Goal: Task Accomplishment & Management: Complete application form

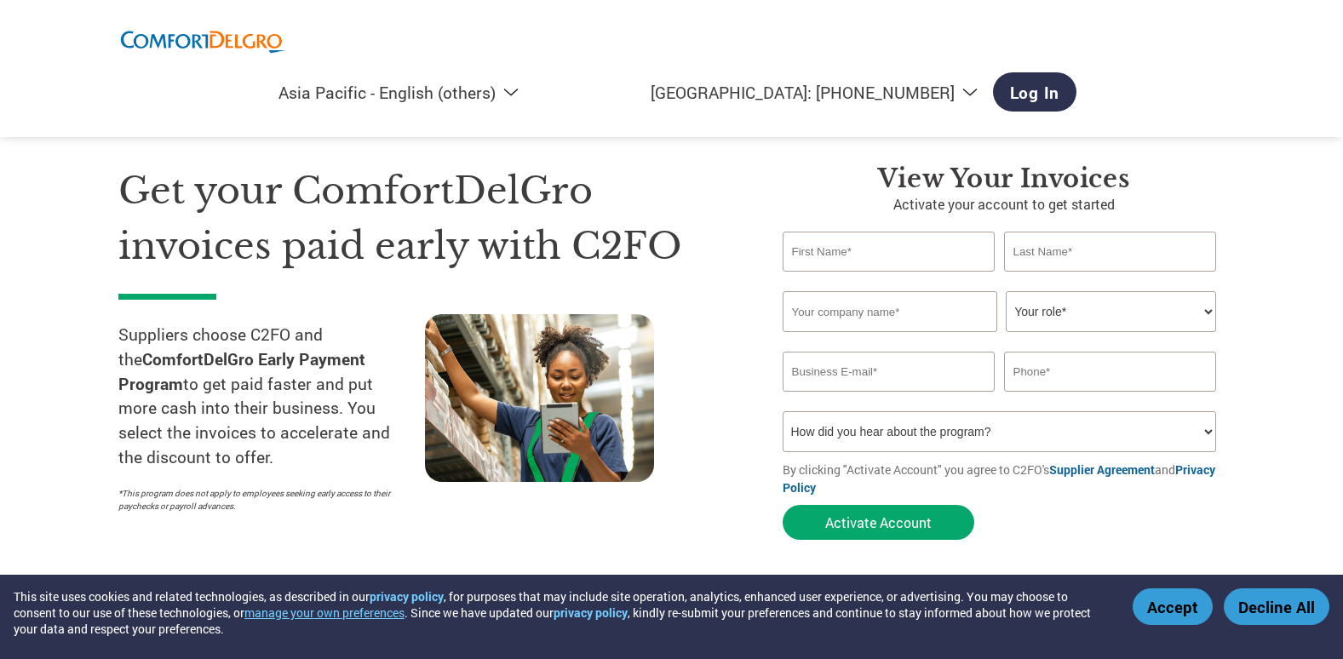
select select "en-AP"
click at [1077, 72] on link "Log In" at bounding box center [1035, 91] width 84 height 39
drag, startPoint x: 1176, startPoint y: 597, endPoint x: 1175, endPoint y: 586, distance: 11.1
click at [1174, 597] on button "Accept" at bounding box center [1172, 606] width 80 height 37
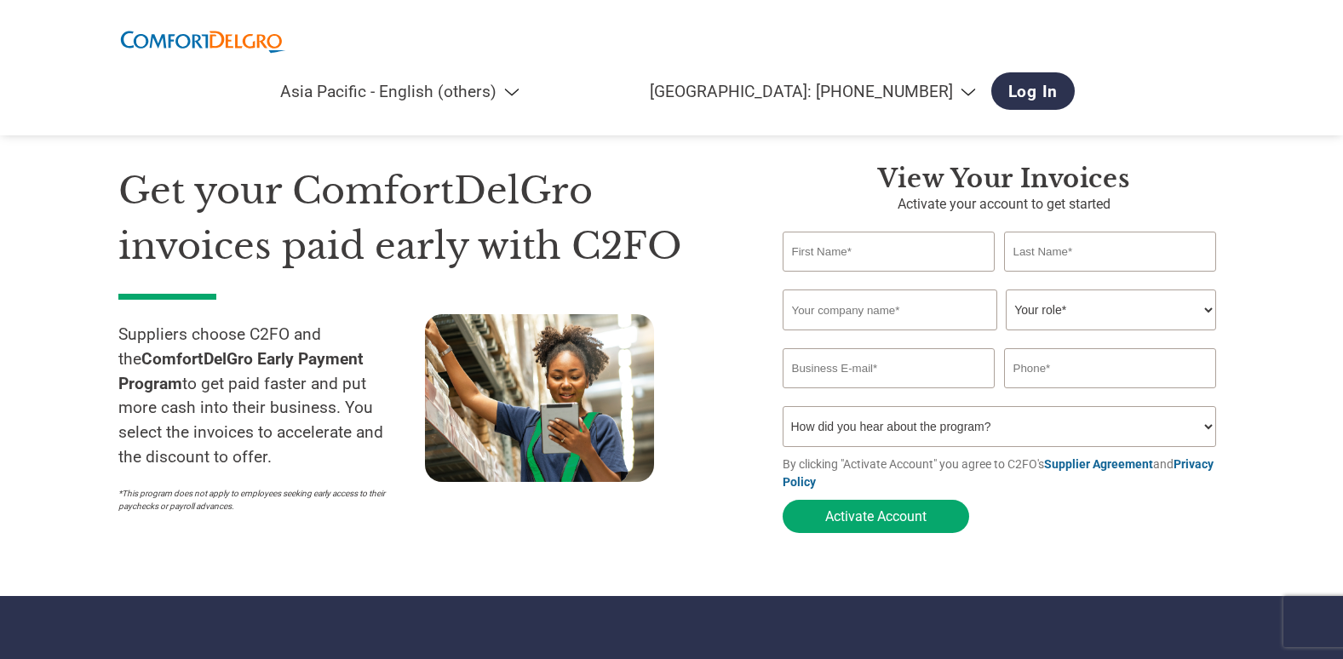
select select "en-AP"
click at [859, 251] on input "text" at bounding box center [888, 252] width 213 height 40
click at [740, 397] on div "Get your ComfortDelGro invoices paid early with C2FO Suppliers choose C2FO and …" at bounding box center [437, 352] width 639 height 378
click at [922, 257] on input "text" at bounding box center [888, 252] width 213 height 40
type input "Sharon"
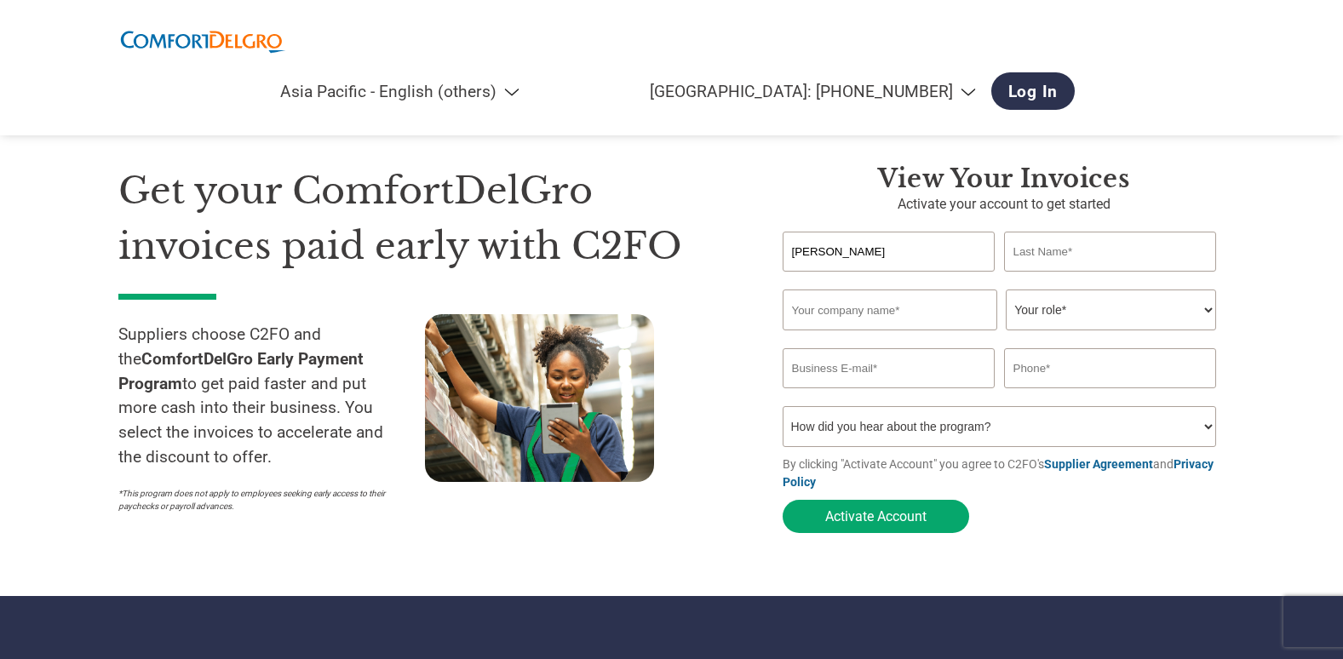
type input "Kong"
click at [821, 313] on input "text" at bounding box center [889, 309] width 215 height 41
type input "ACL IMPEX PTE LTD"
type input "info@acli.com.sg"
type input "97319626"
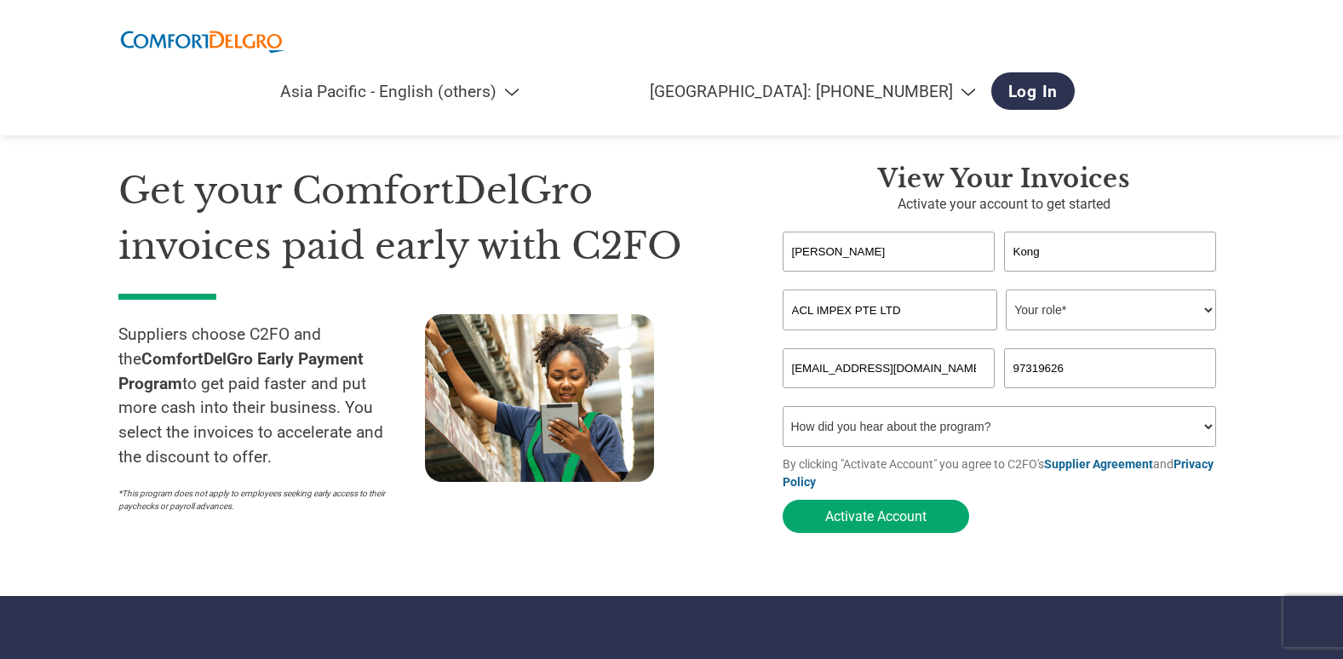
click at [1054, 310] on select "Your role* CFO Controller Credit Manager Finance Director Treasurer CEO Preside…" at bounding box center [1111, 309] width 210 height 41
select select "ACCOUNTING"
click at [1006, 291] on select "Your role* CFO Controller Credit Manager Finance Director Treasurer CEO Preside…" at bounding box center [1111, 309] width 210 height 41
drag, startPoint x: 1105, startPoint y: 366, endPoint x: 919, endPoint y: 376, distance: 186.7
click at [919, 376] on div "info@acli.com.sg 97319626" at bounding box center [1003, 368] width 443 height 40
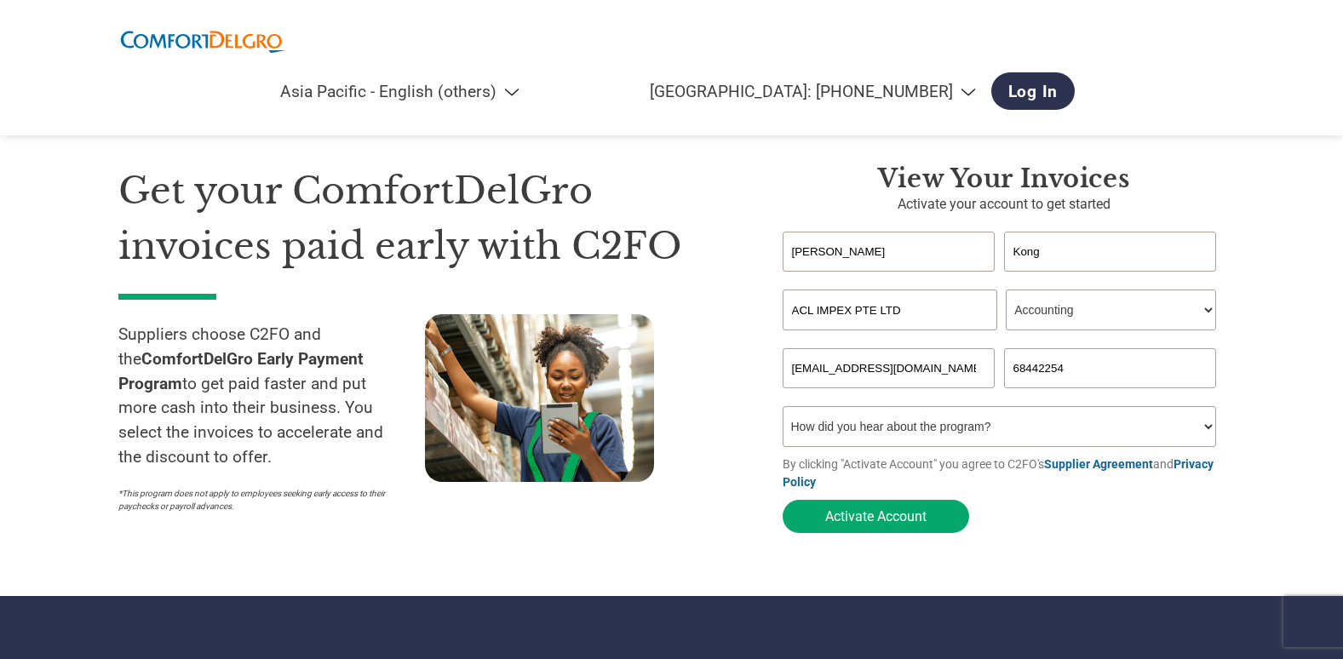
type input "68442254"
click at [975, 429] on select "How did you hear about the program? Received a letter Email Social Media Online…" at bounding box center [999, 426] width 434 height 41
select select "Email"
click at [782, 411] on select "How did you hear about the program? Received a letter Email Social Media Online…" at bounding box center [999, 426] width 434 height 41
click at [851, 523] on button "Activate Account" at bounding box center [875, 516] width 186 height 33
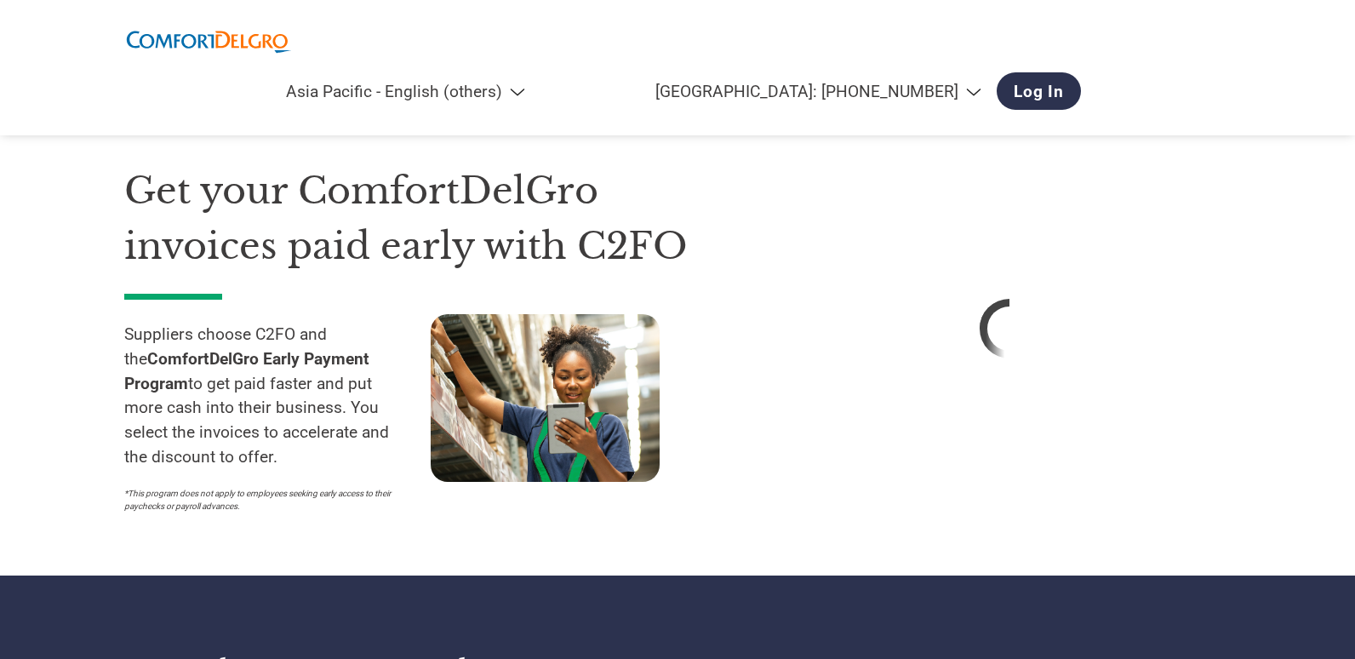
select select "en-AP"
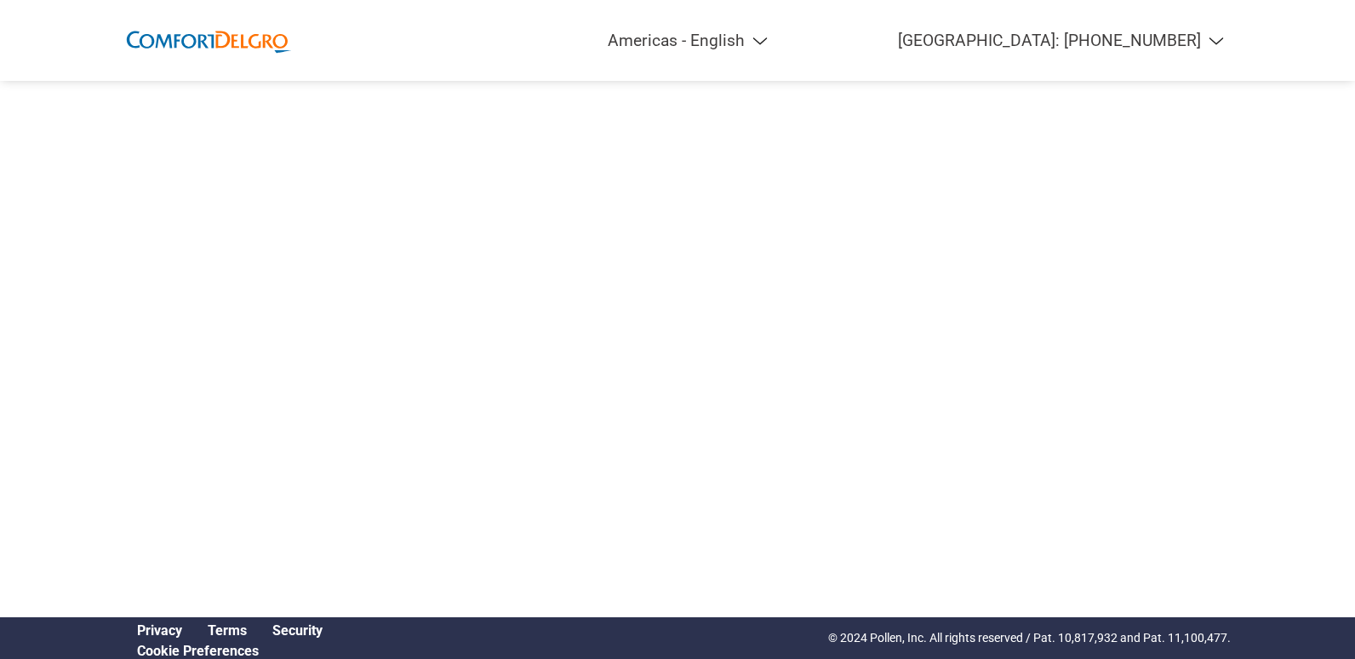
select select "en-AP"
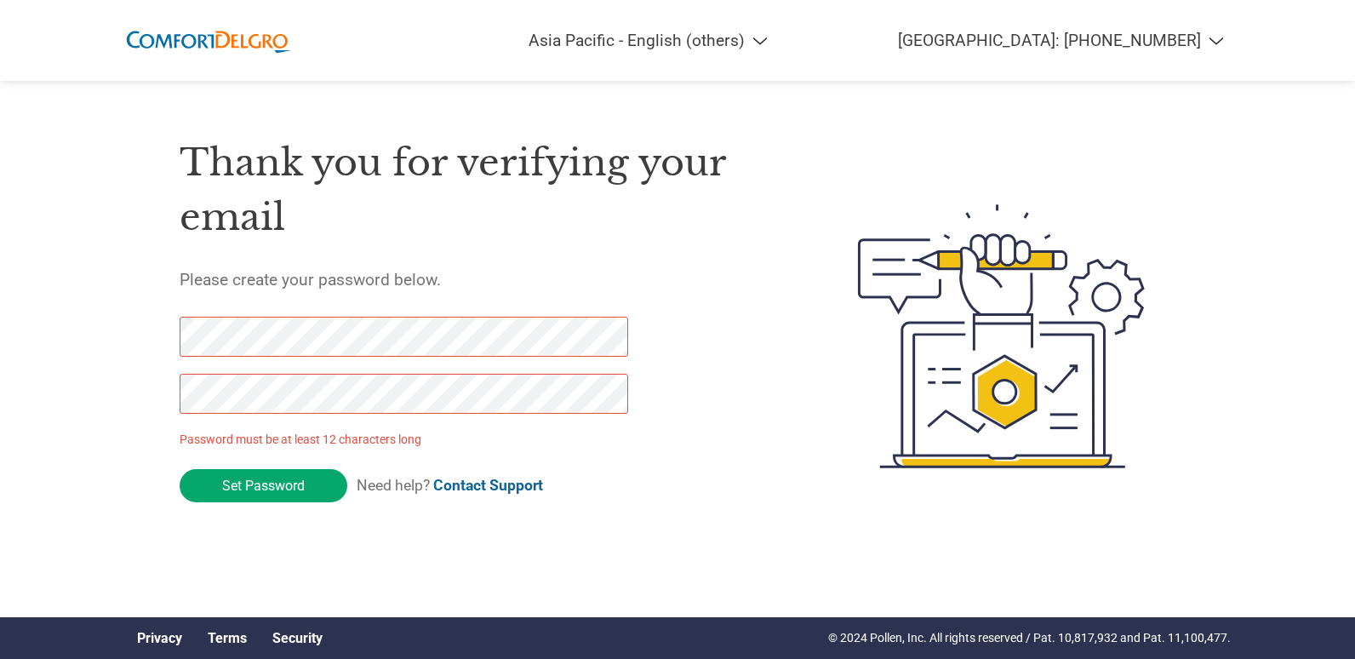
drag, startPoint x: 273, startPoint y: 488, endPoint x: 100, endPoint y: 342, distance: 226.0
click at [100, 342] on div "Americas - English Américas - Español [GEOGRAPHIC_DATA] - Português [GEOGRAPHIC…" at bounding box center [677, 268] width 1355 height 536
click at [0, 354] on html "Americas - English Américas - Español [GEOGRAPHIC_DATA] - Português [GEOGRAPHIC…" at bounding box center [677, 302] width 1355 height 605
click at [255, 479] on input "Set Password" at bounding box center [264, 485] width 168 height 33
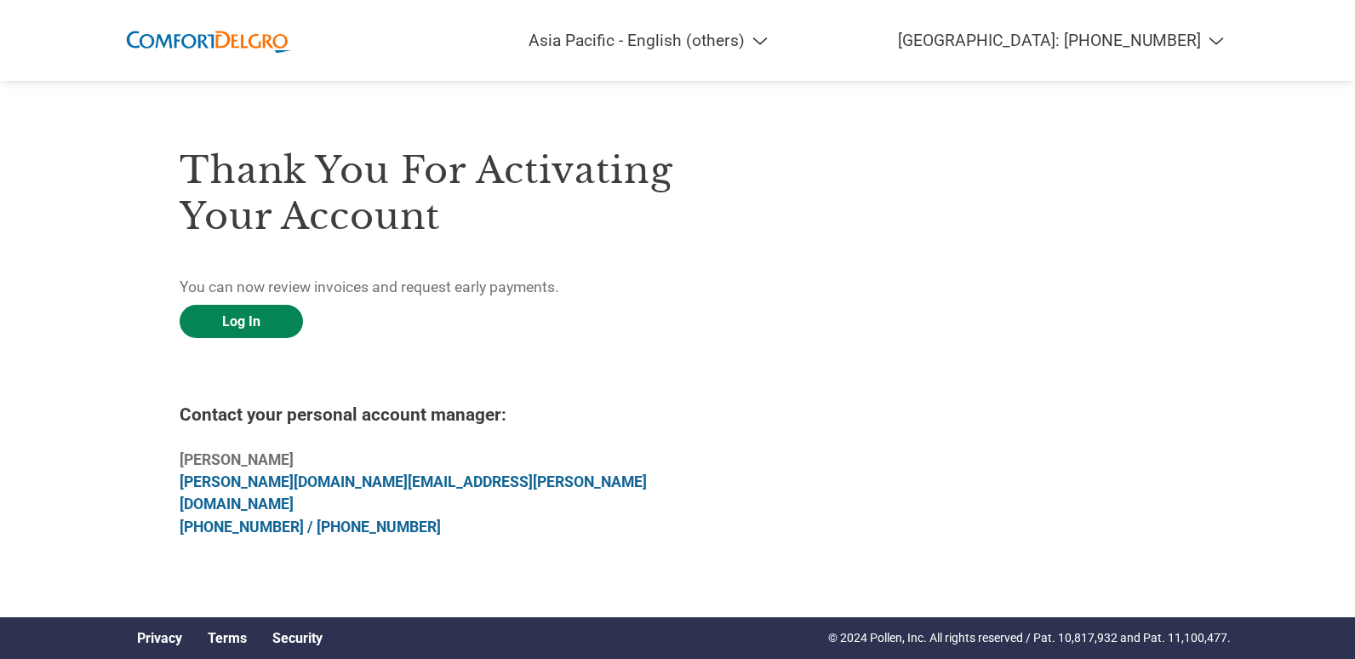
click at [221, 317] on link "Log In" at bounding box center [241, 321] width 123 height 33
